Goal: Task Accomplishment & Management: Manage account settings

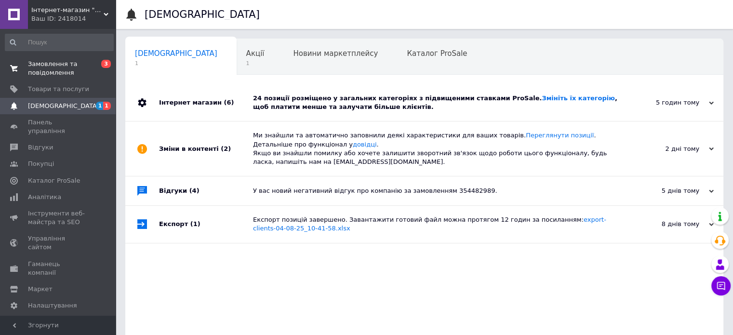
click at [37, 71] on span "Замовлення та повідомлення" at bounding box center [58, 68] width 61 height 17
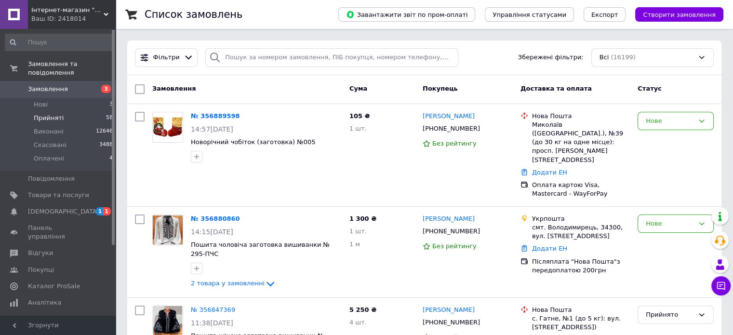
click at [41, 114] on span "Прийняті" at bounding box center [49, 118] width 30 height 9
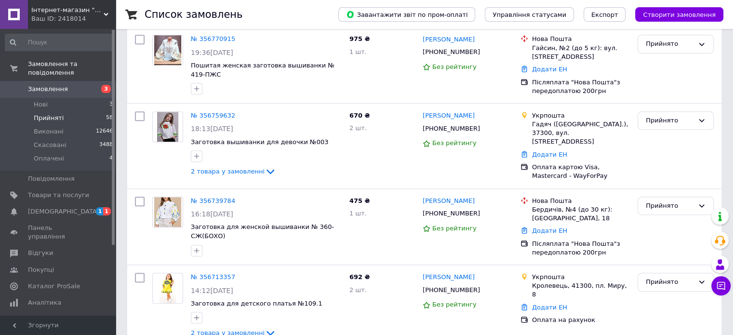
scroll to position [1512, 0]
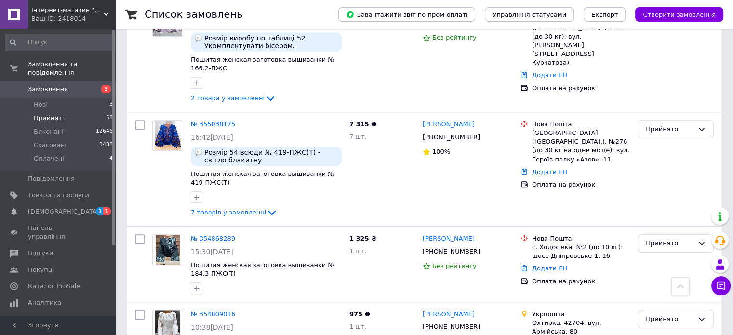
scroll to position [1157, 0]
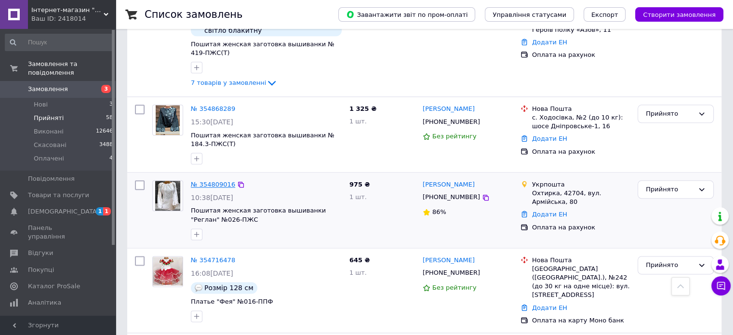
click at [223, 181] on link "№ 354809016" at bounding box center [213, 184] width 44 height 7
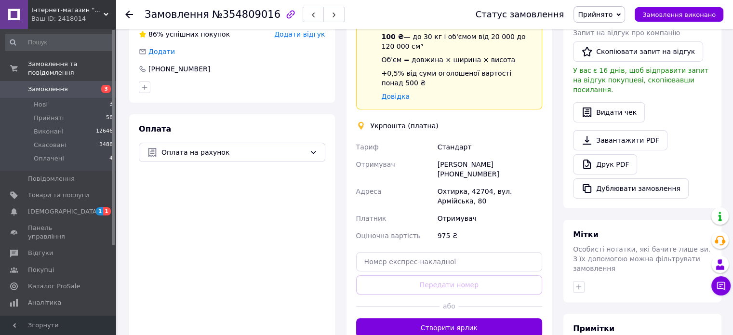
scroll to position [282, 0]
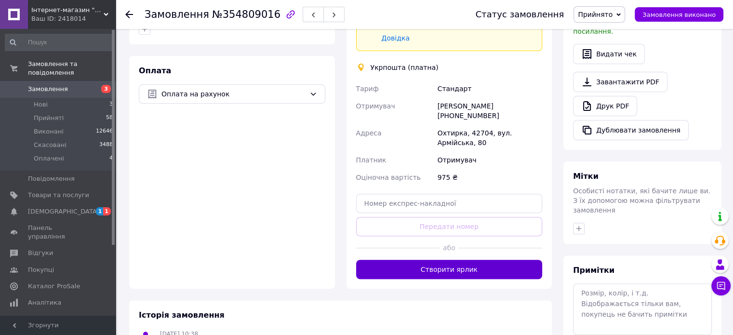
click at [433, 262] on button "Створити ярлик" at bounding box center [449, 269] width 187 height 19
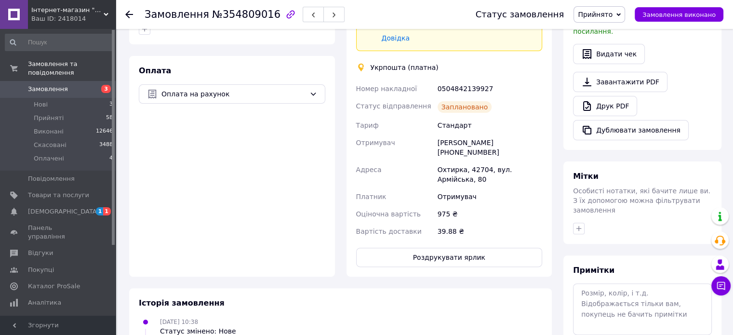
scroll to position [138, 0]
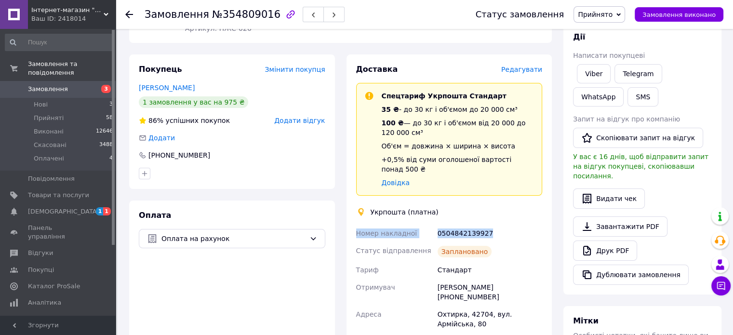
drag, startPoint x: 381, startPoint y: 224, endPoint x: 495, endPoint y: 225, distance: 113.8
click at [495, 225] on div "Доставка Редагувати Спецтариф Укрпошта Стандарт 35 ₴ - до 30 кг і об'ємом до 20…" at bounding box center [450, 237] width 206 height 367
copy div "Номер накладної 0504842139927"
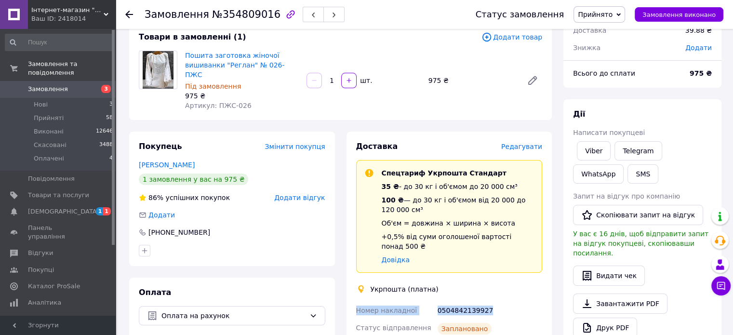
scroll to position [0, 0]
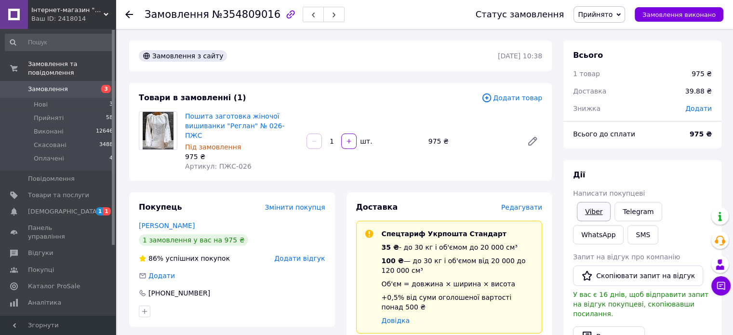
click at [586, 217] on link "Viber" at bounding box center [594, 211] width 34 height 19
click at [671, 14] on span "Замовлення виконано" at bounding box center [679, 14] width 73 height 7
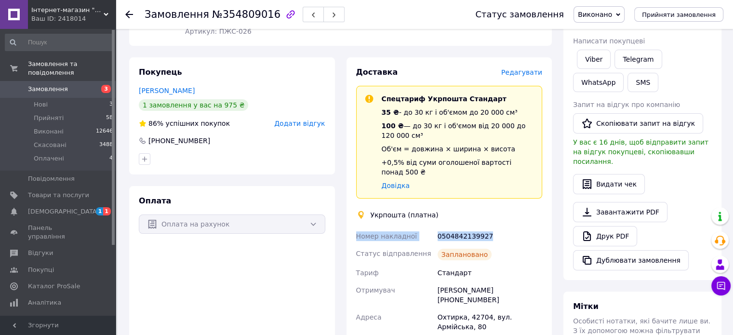
scroll to position [289, 0]
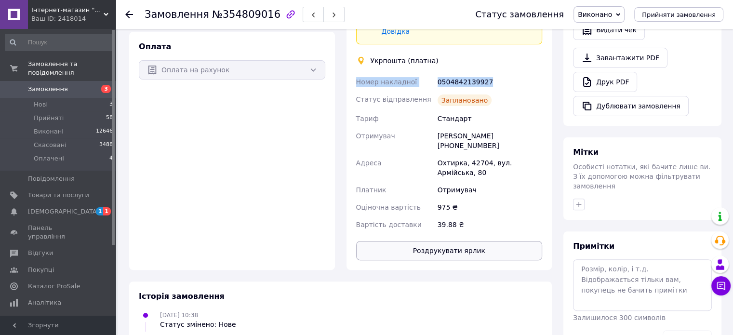
click at [439, 241] on button "Роздрукувати ярлик" at bounding box center [449, 250] width 187 height 19
